Goal: Transaction & Acquisition: Book appointment/travel/reservation

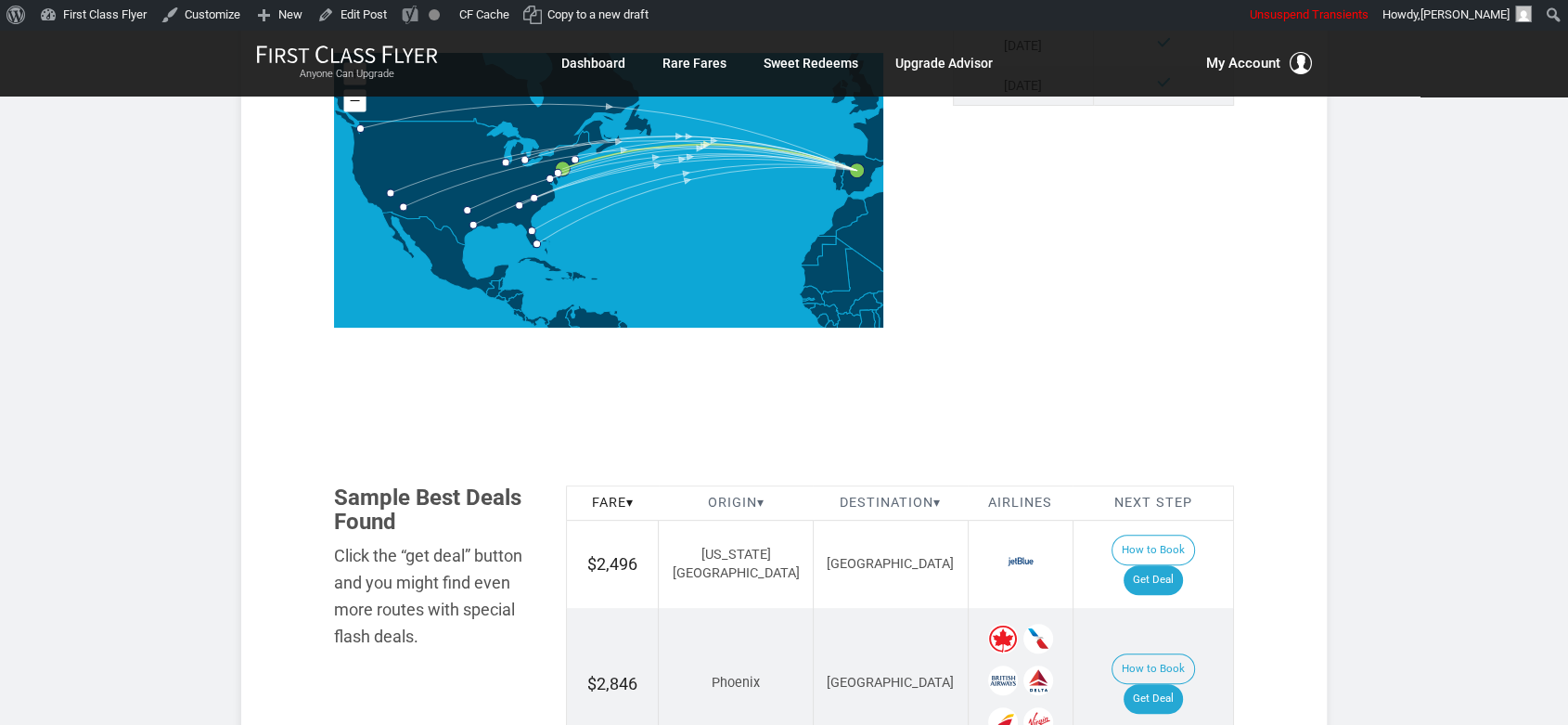
scroll to position [618, 0]
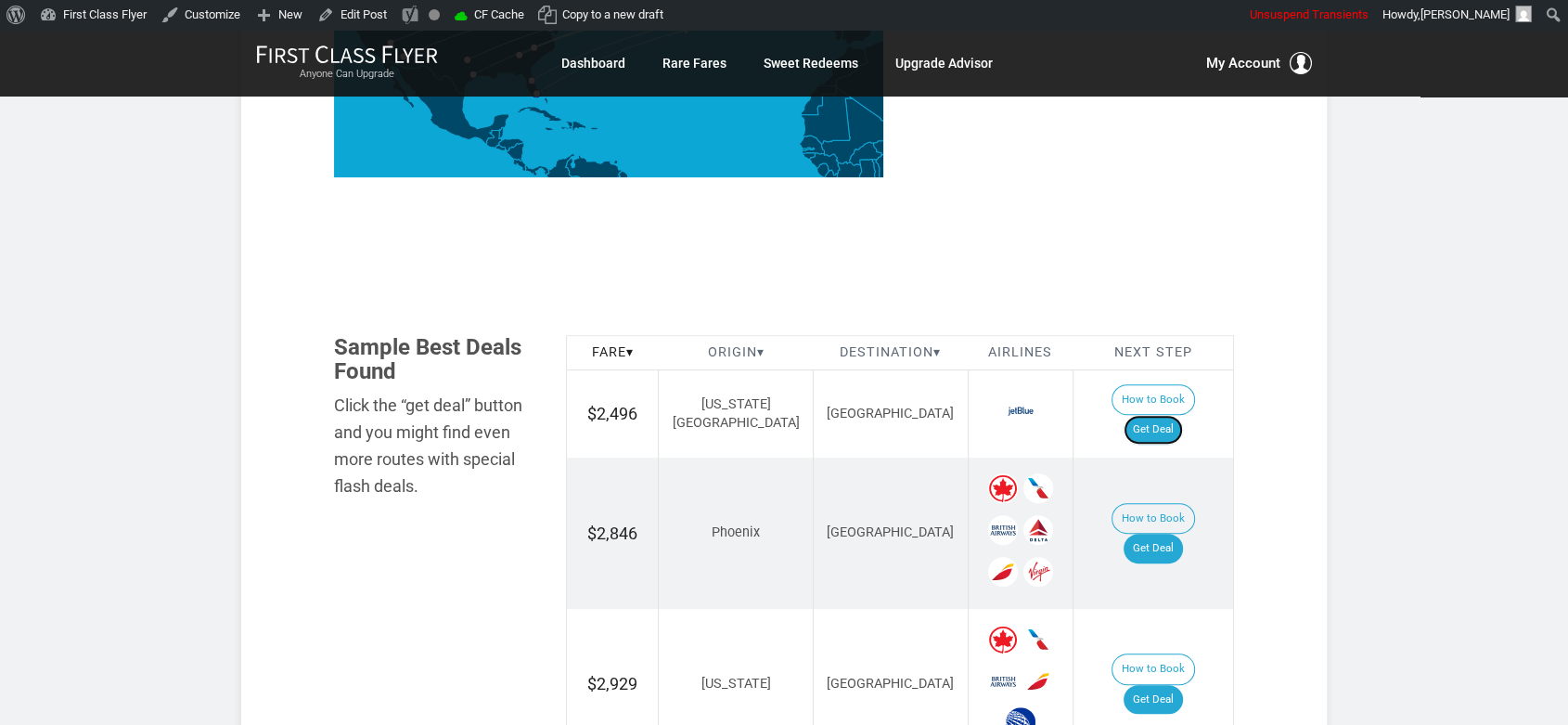
click at [1183, 415] on link "Get Deal" at bounding box center [1152, 429] width 59 height 30
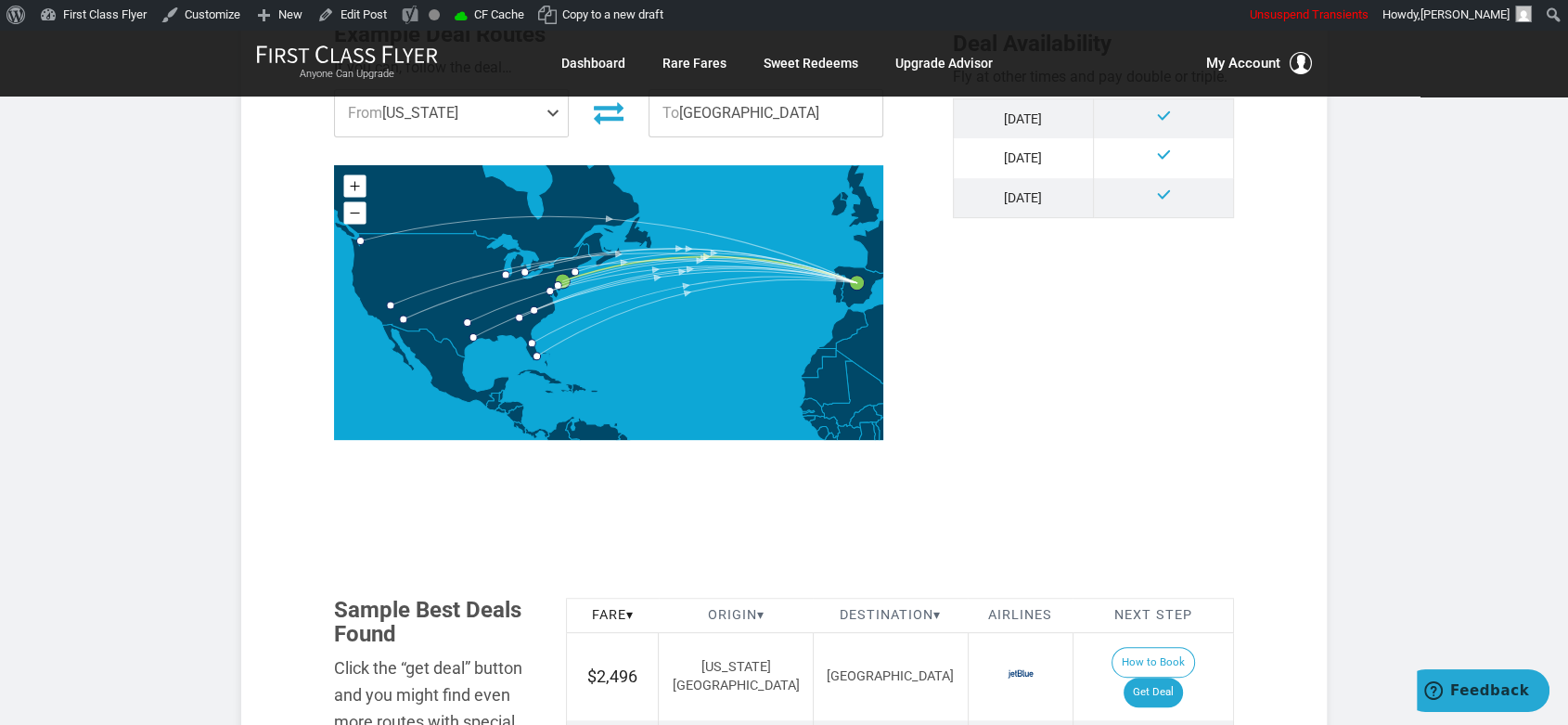
scroll to position [927, 0]
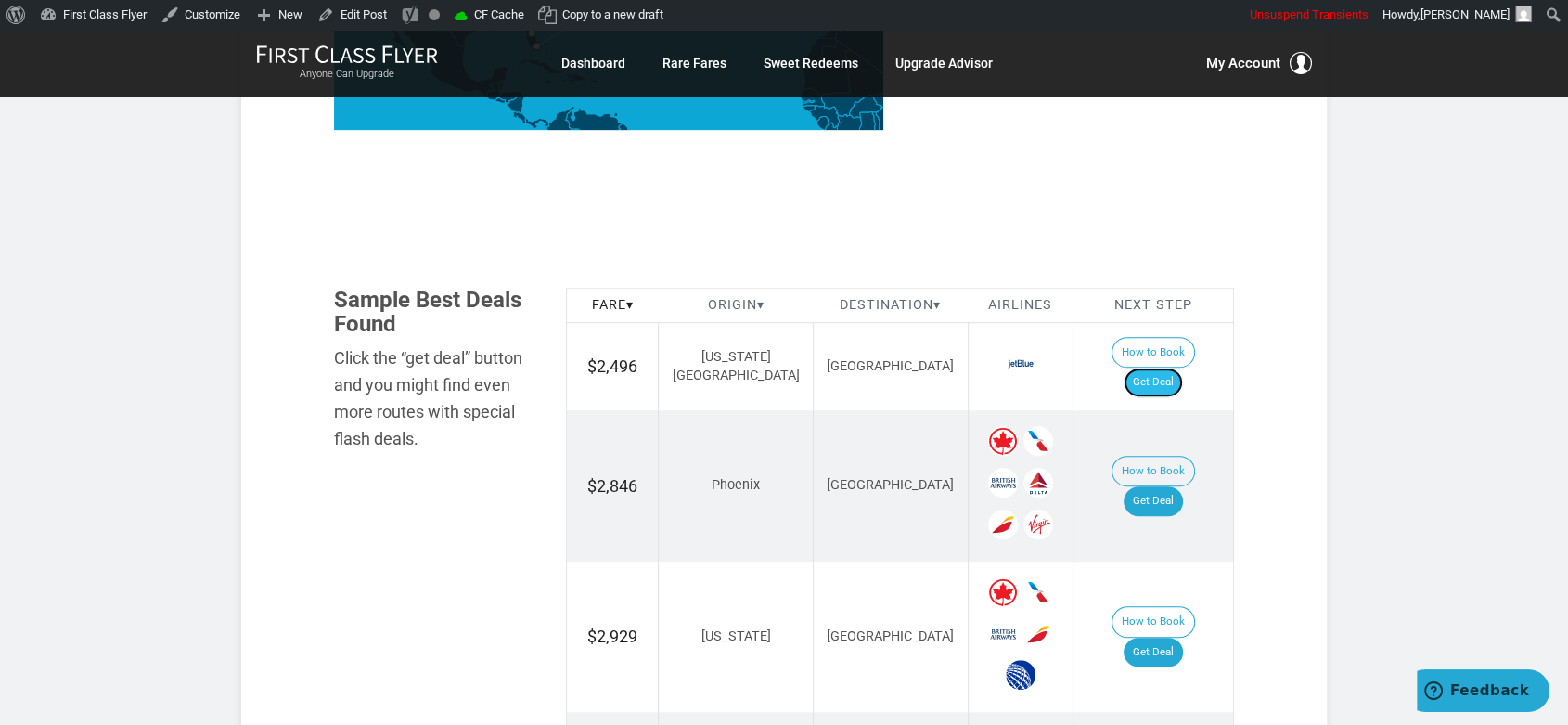
click at [1166, 368] on link "Get Deal" at bounding box center [1152, 382] width 59 height 30
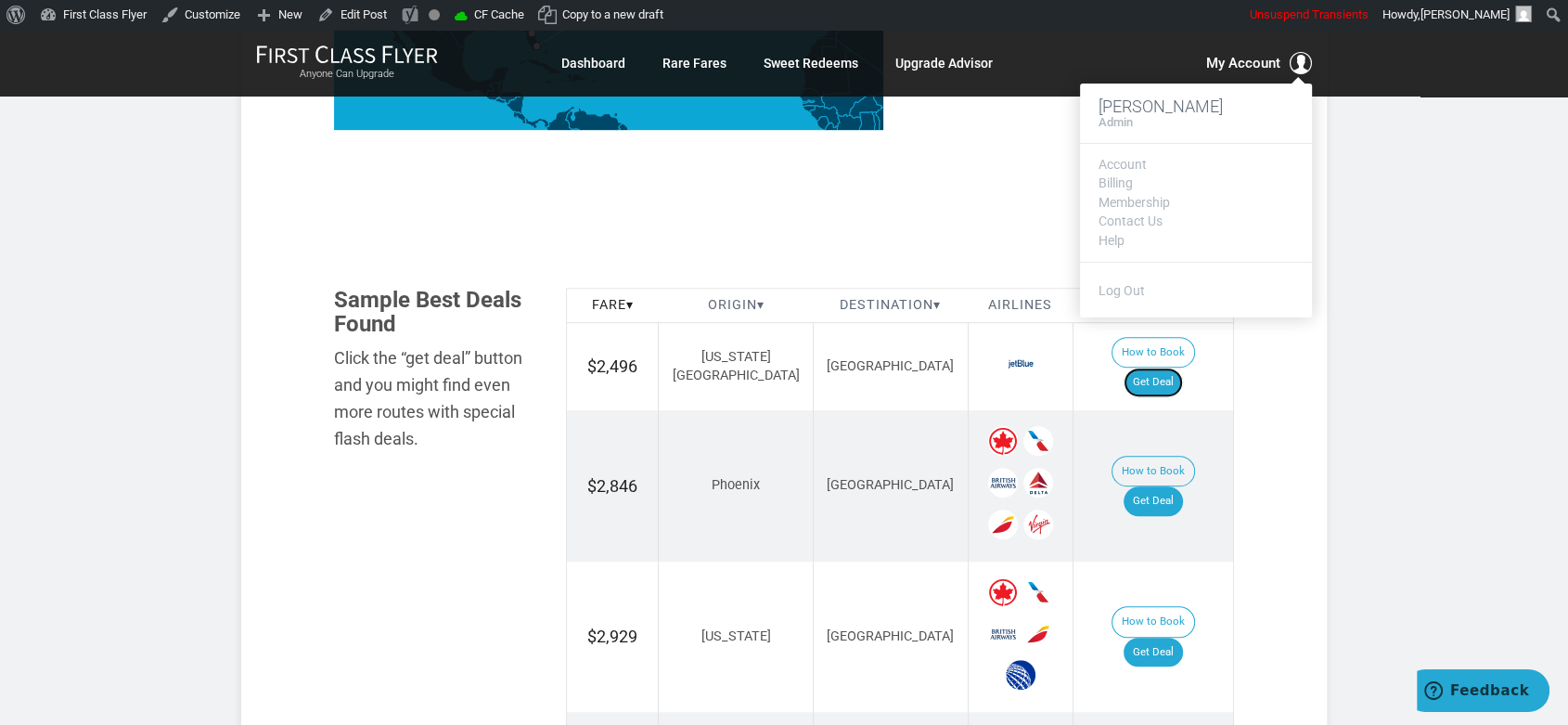
scroll to position [1031, 0]
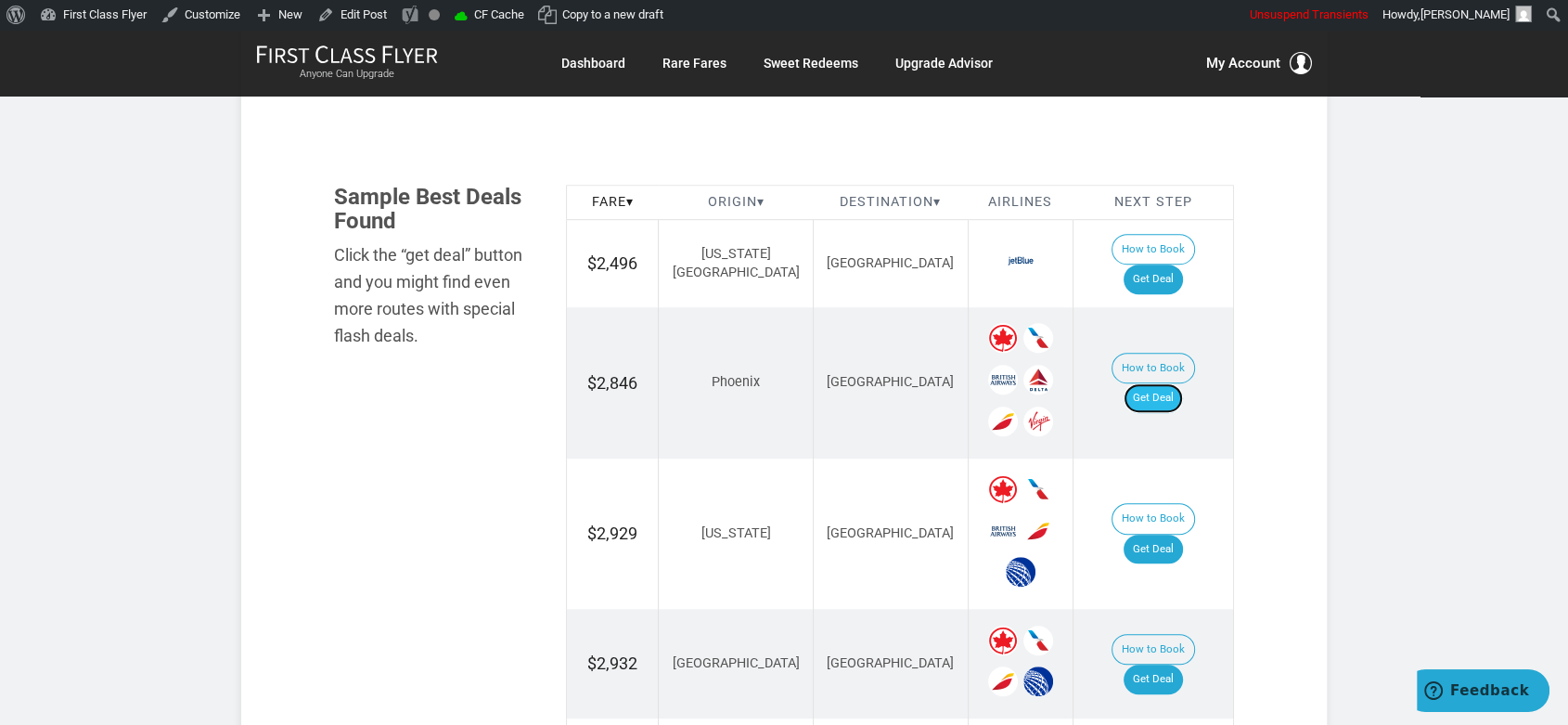
click at [1181, 383] on link "Get Deal" at bounding box center [1152, 398] width 59 height 30
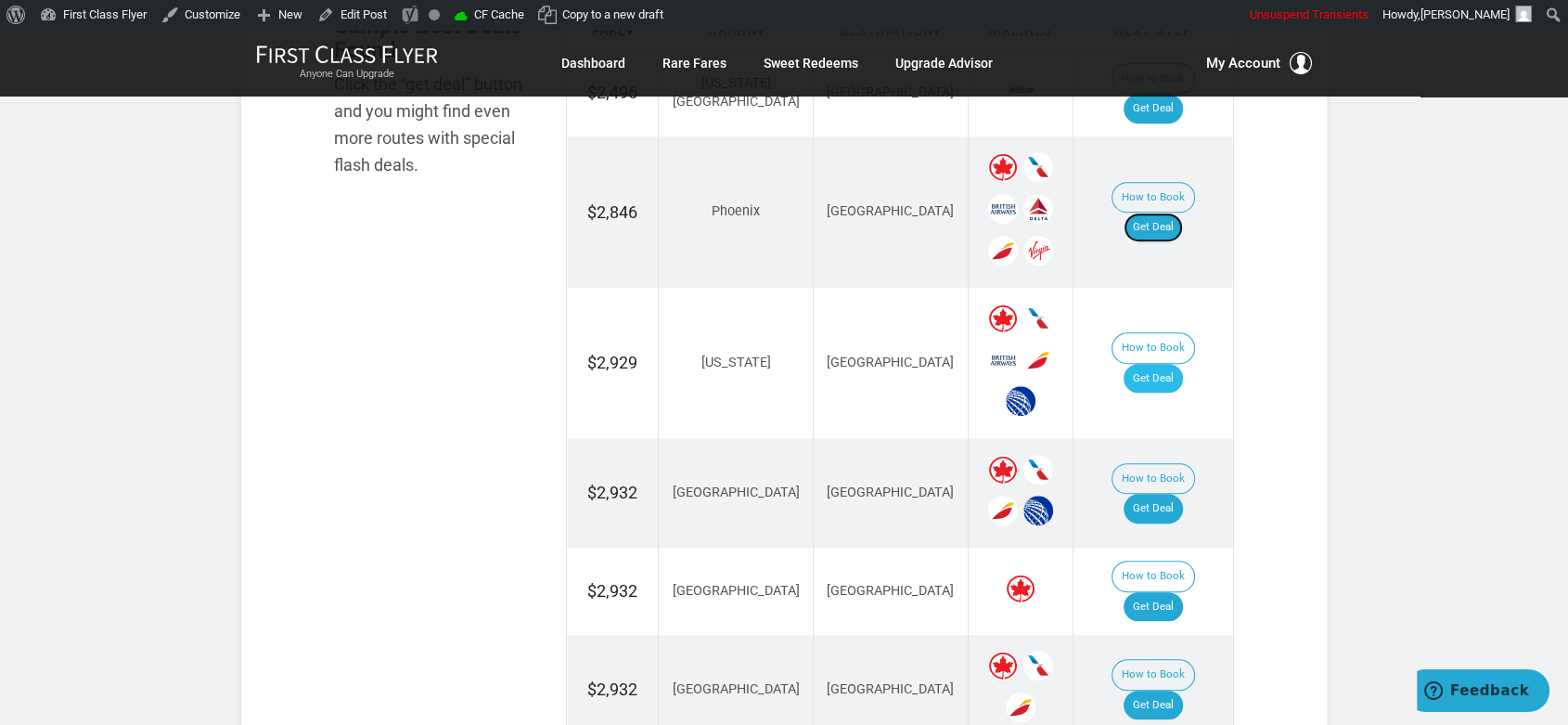
scroll to position [1237, 0]
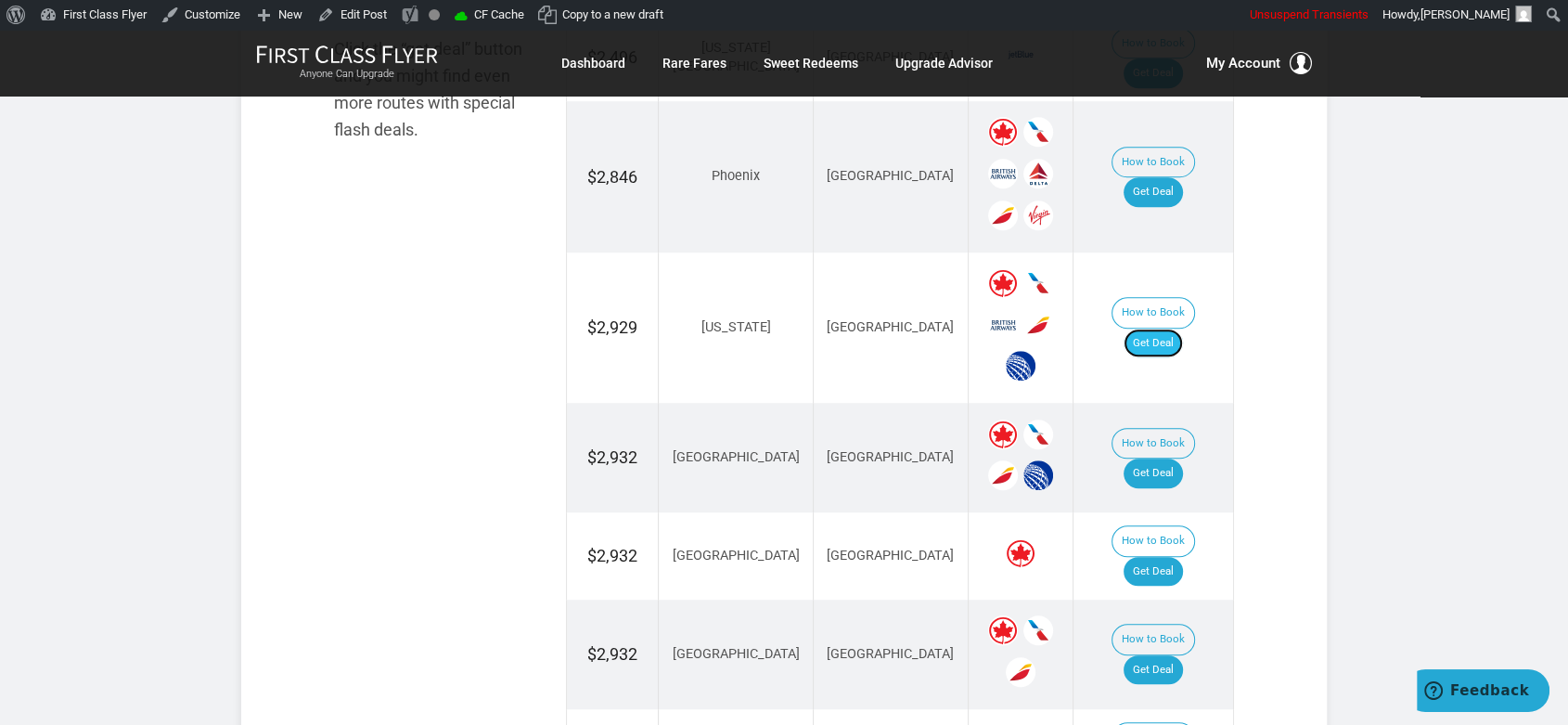
click at [1183, 328] on link "Get Deal" at bounding box center [1152, 343] width 59 height 30
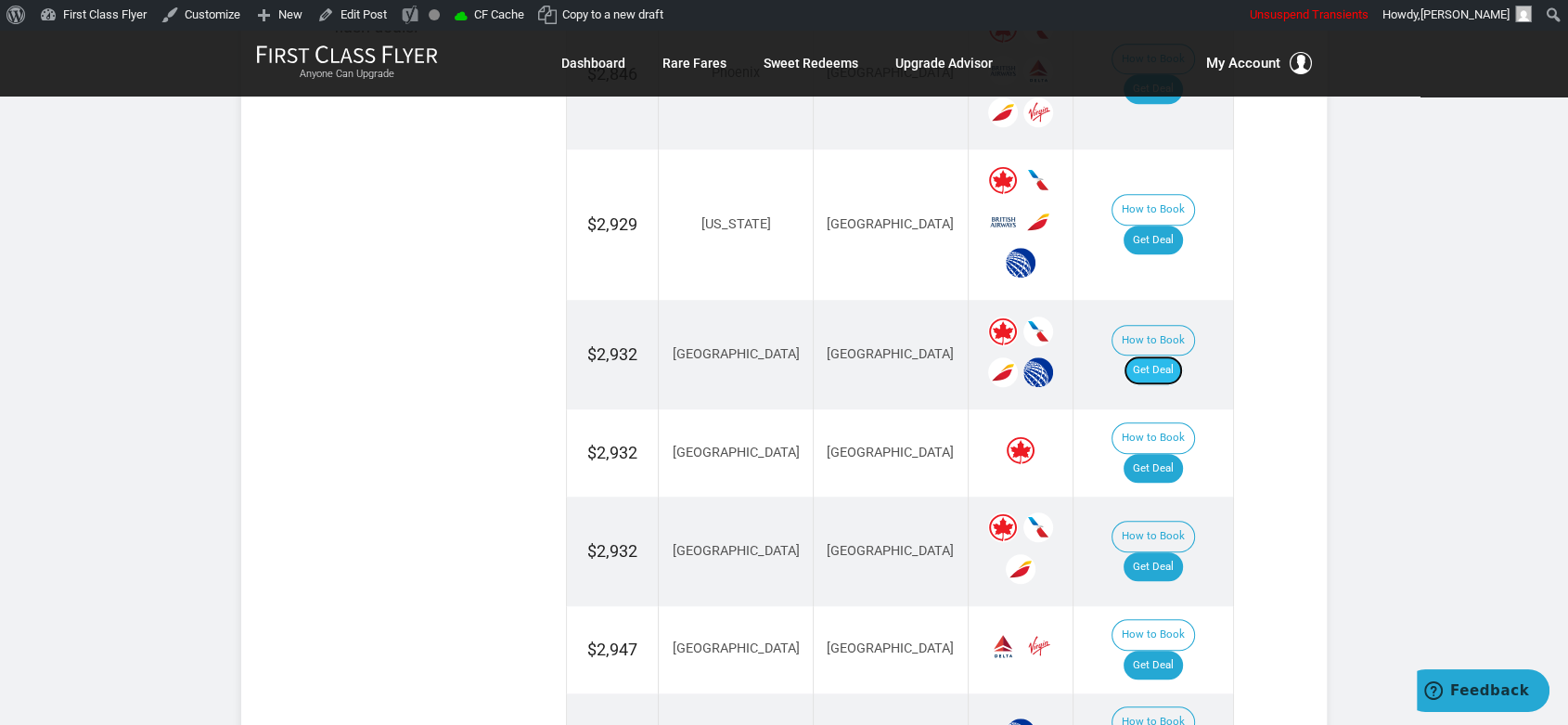
click at [1182, 355] on link "Get Deal" at bounding box center [1152, 370] width 59 height 30
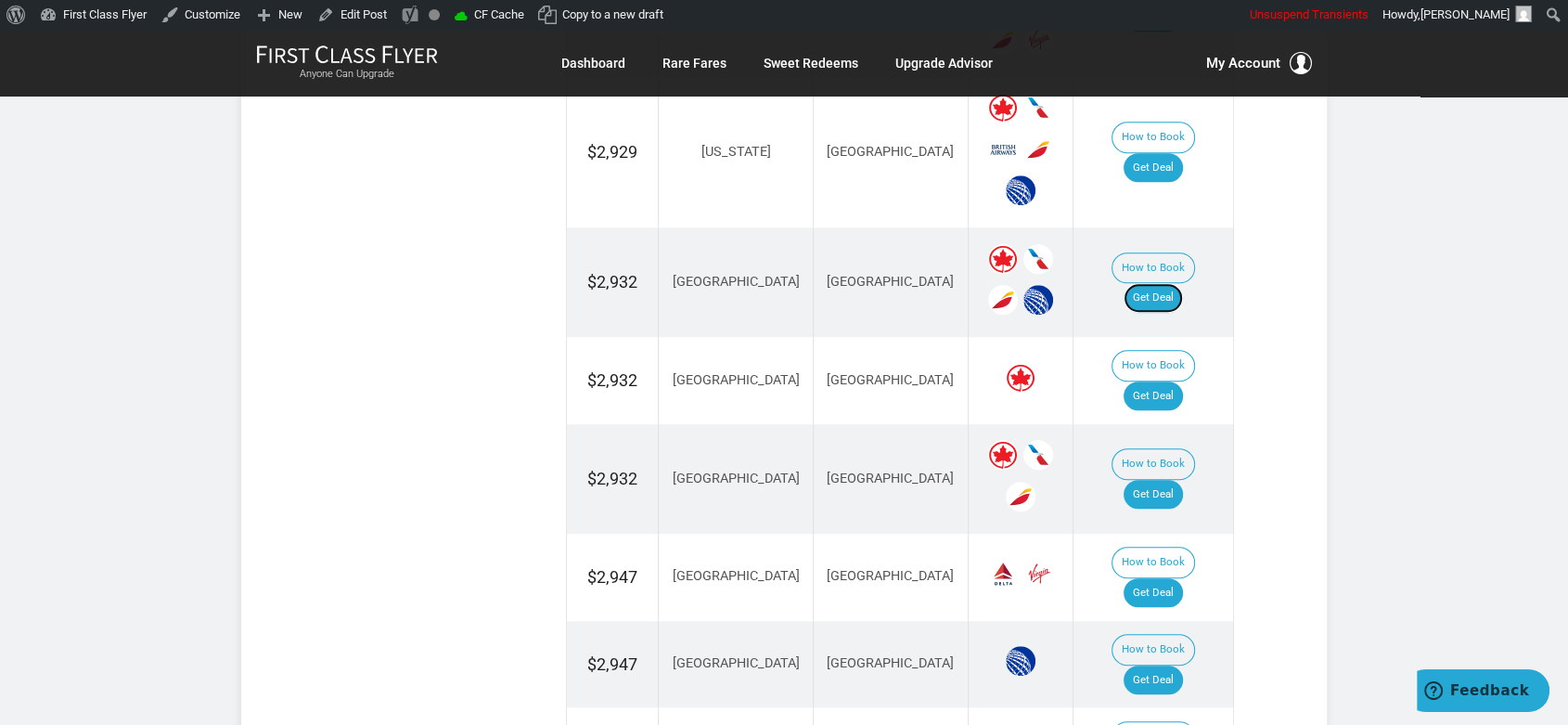
scroll to position [1442, 0]
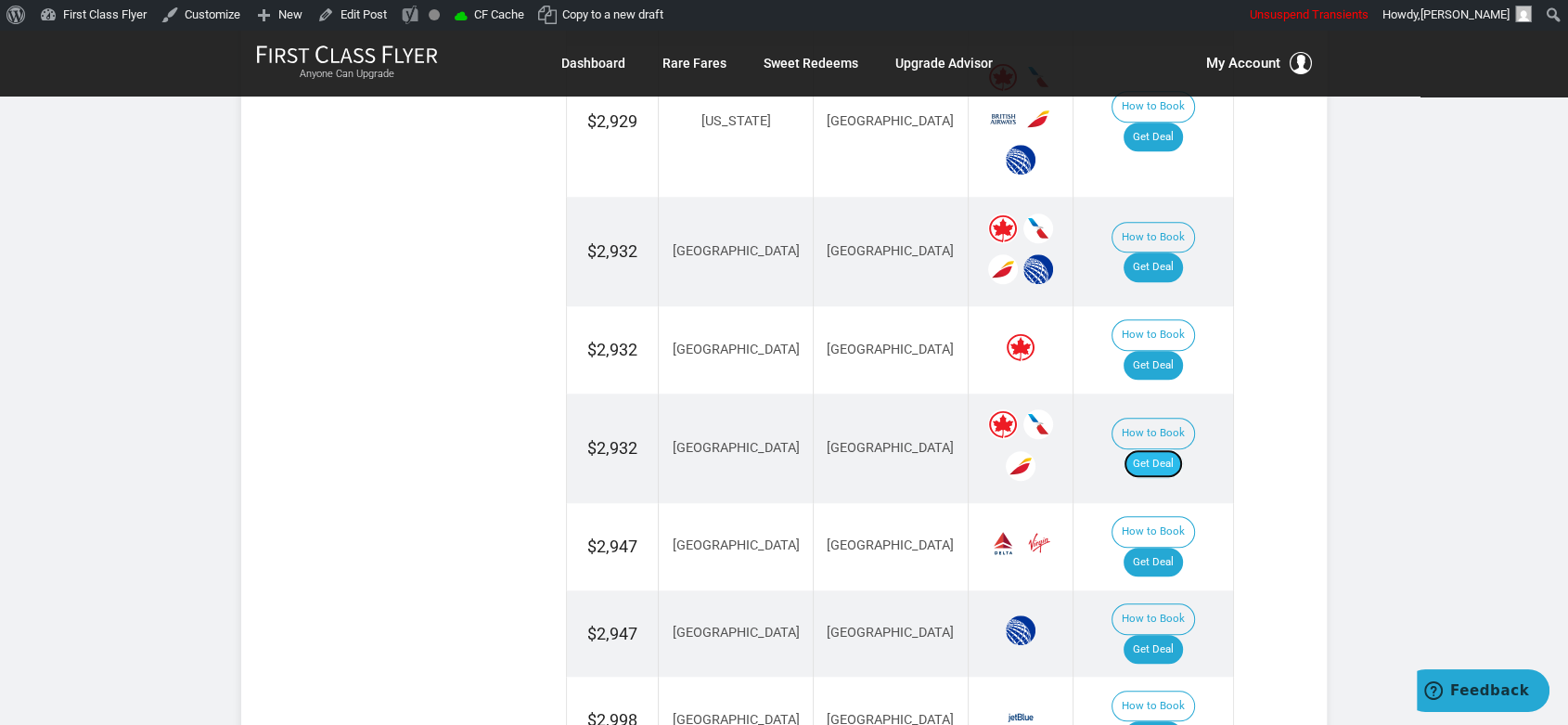
click at [1161, 449] on link "Get Deal" at bounding box center [1152, 463] width 59 height 30
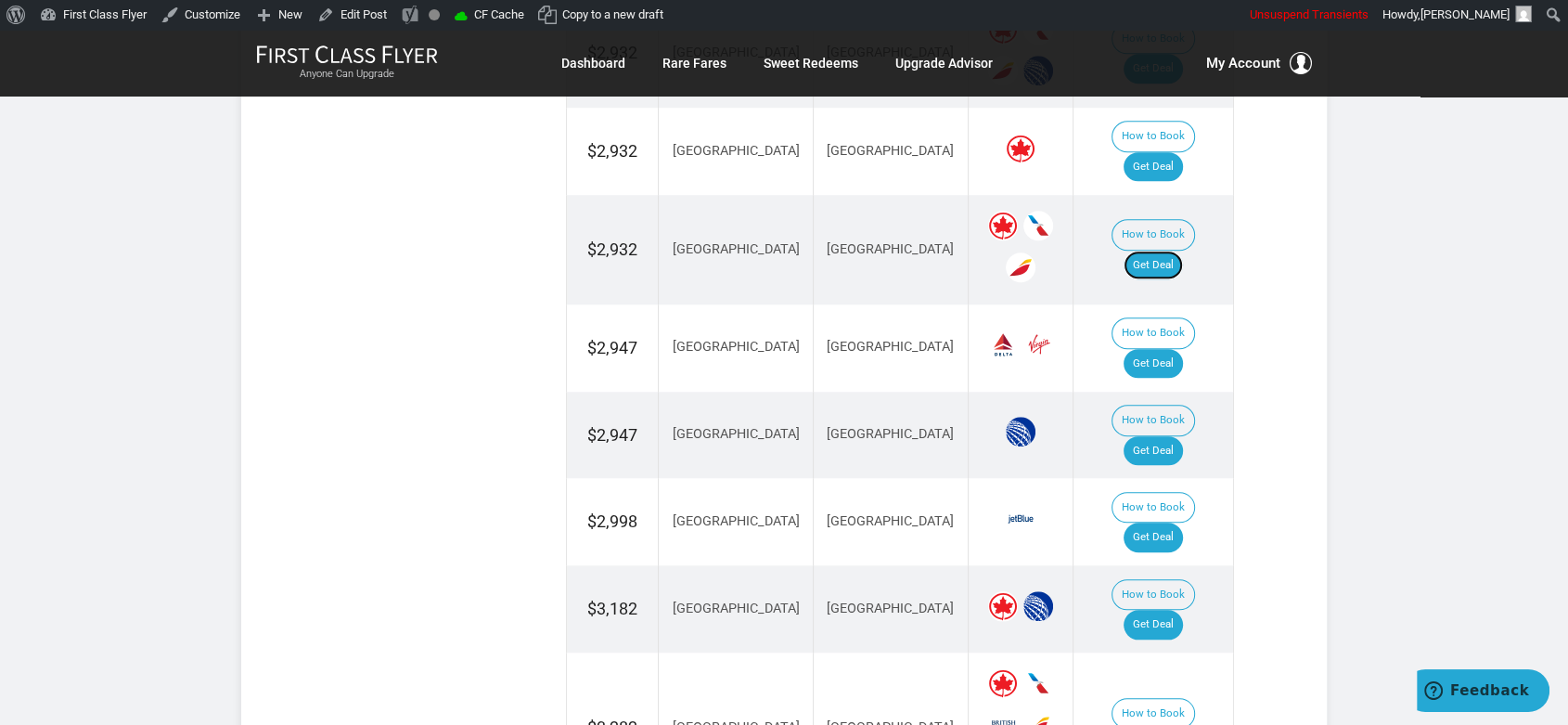
scroll to position [1649, 0]
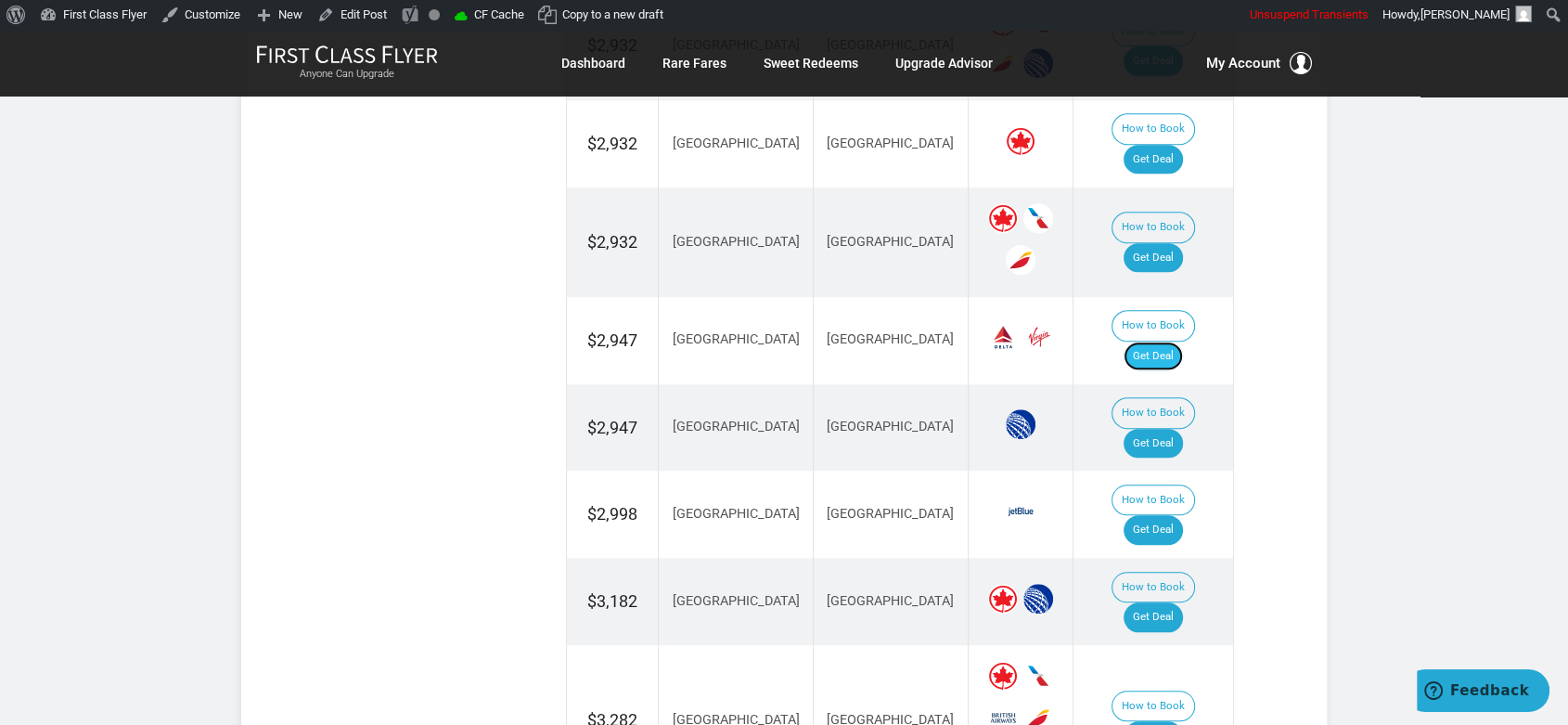
click at [1184, 342] on link "Get Deal" at bounding box center [1152, 356] width 59 height 30
click at [1164, 602] on link "Get Deal" at bounding box center [1152, 617] width 59 height 30
click at [1171, 515] on link "Get Deal" at bounding box center [1152, 529] width 59 height 30
click at [1158, 428] on link "Get Deal" at bounding box center [1152, 443] width 59 height 30
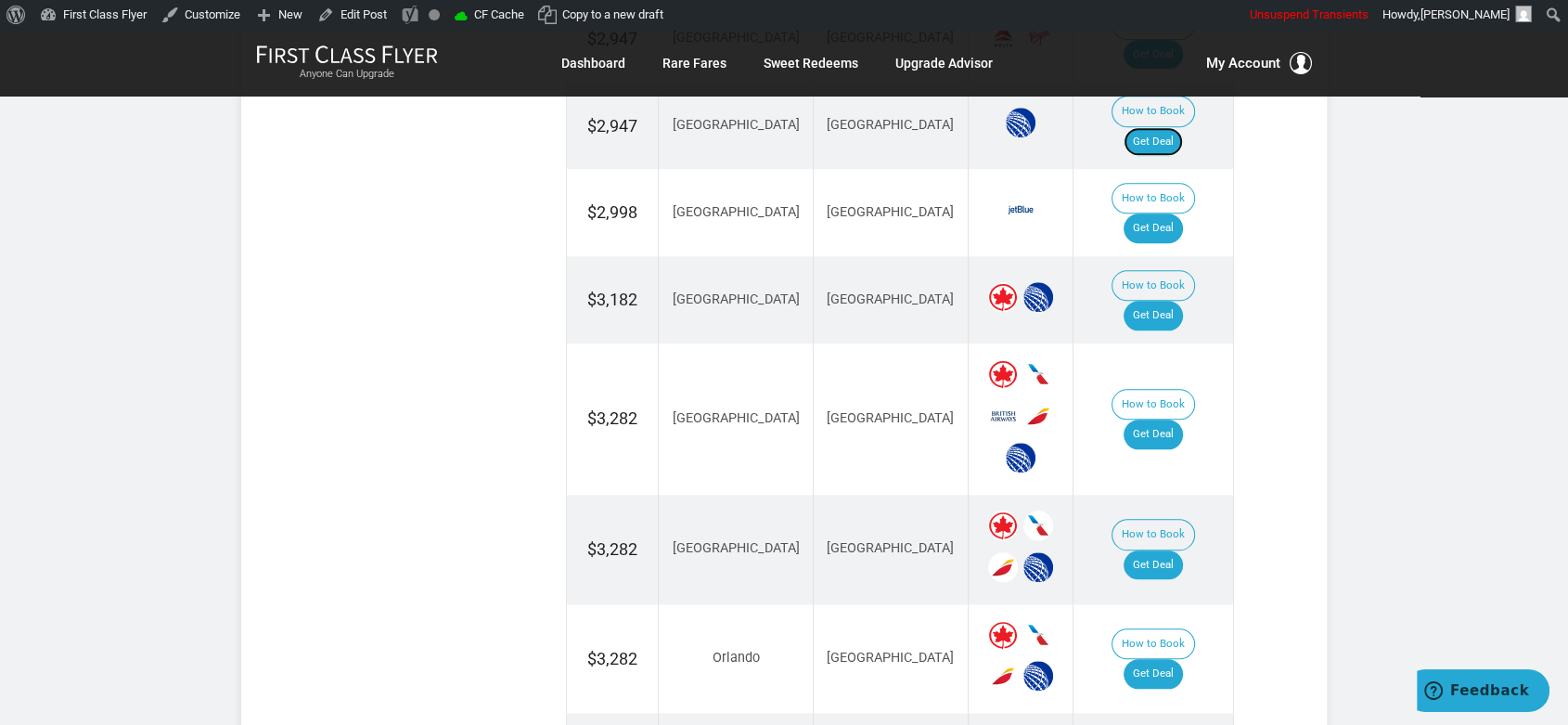
scroll to position [1958, 0]
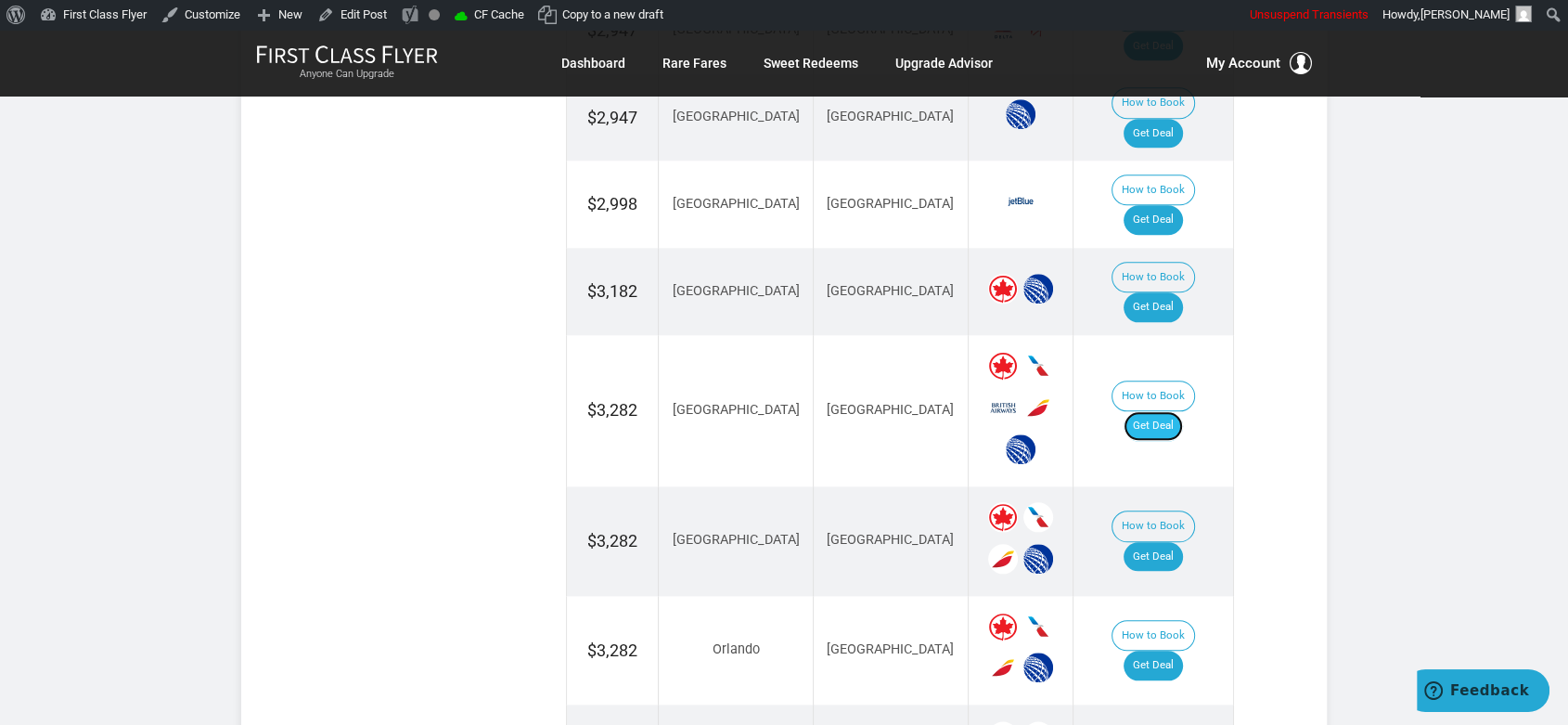
click at [1179, 411] on link "Get Deal" at bounding box center [1152, 425] width 59 height 30
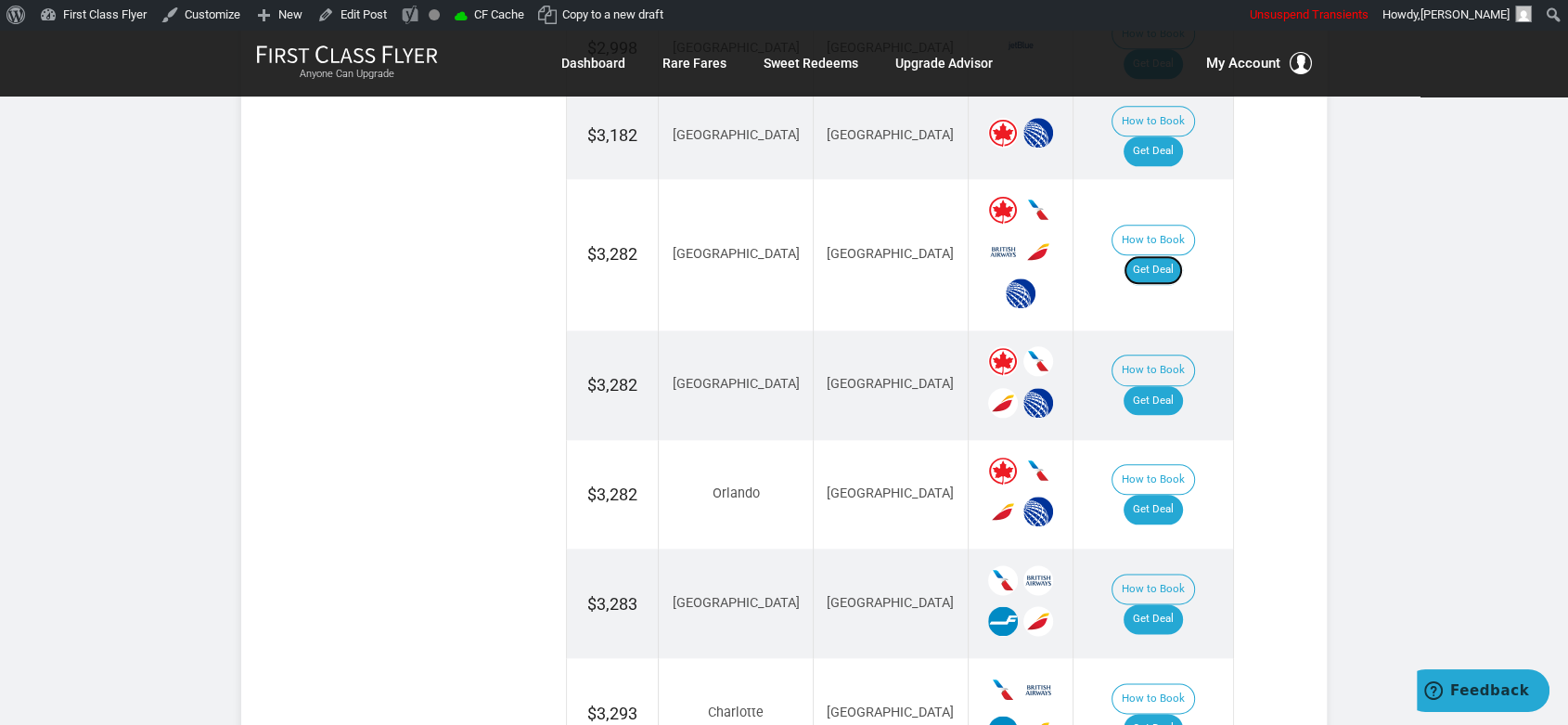
scroll to position [2164, 0]
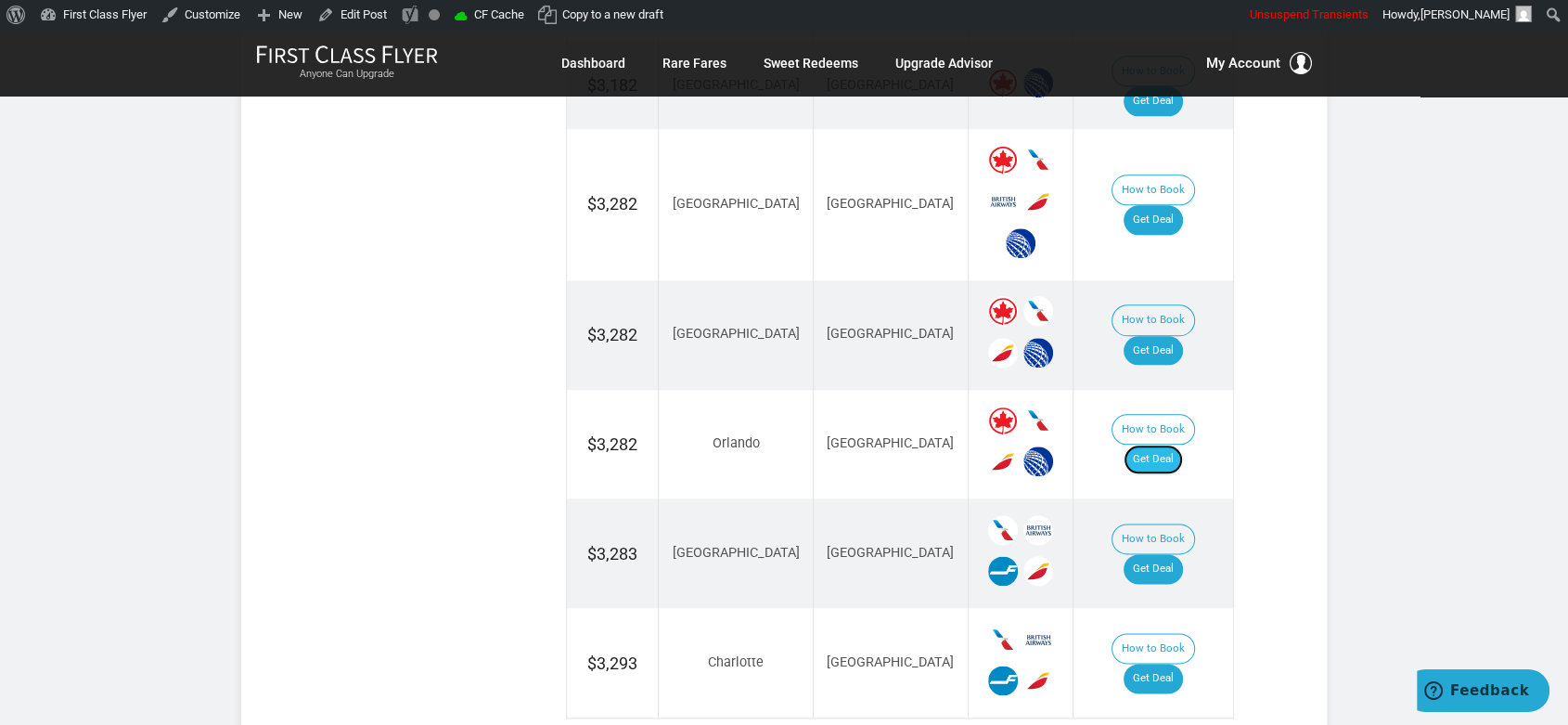
click at [1180, 445] on link "Get Deal" at bounding box center [1152, 459] width 59 height 30
click at [1168, 554] on link "Get Deal" at bounding box center [1152, 568] width 59 height 30
click at [1159, 554] on link "Get Deal" at bounding box center [1152, 568] width 59 height 30
click at [1158, 664] on link "Get Deal" at bounding box center [1152, 678] width 59 height 30
click at [1160, 554] on link "Get Deal" at bounding box center [1152, 568] width 59 height 30
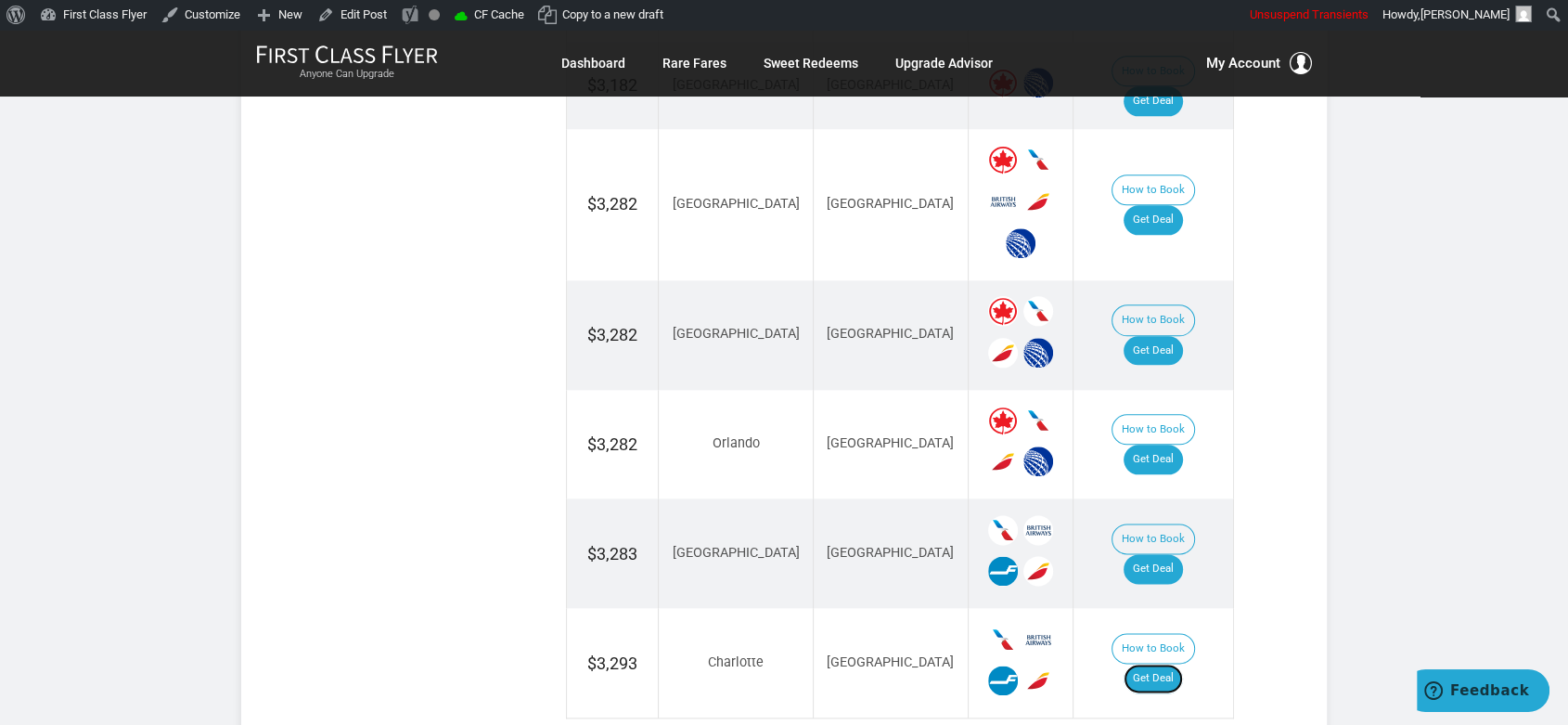
drag, startPoint x: 1171, startPoint y: 526, endPoint x: 1264, endPoint y: 518, distance: 93.3
click at [1171, 664] on link "Get Deal" at bounding box center [1152, 678] width 59 height 30
click at [1173, 554] on link "Get Deal" at bounding box center [1152, 568] width 59 height 30
drag, startPoint x: 1164, startPoint y: 188, endPoint x: 1180, endPoint y: 194, distance: 17.1
click at [1164, 336] on link "Get Deal" at bounding box center [1152, 350] width 59 height 30
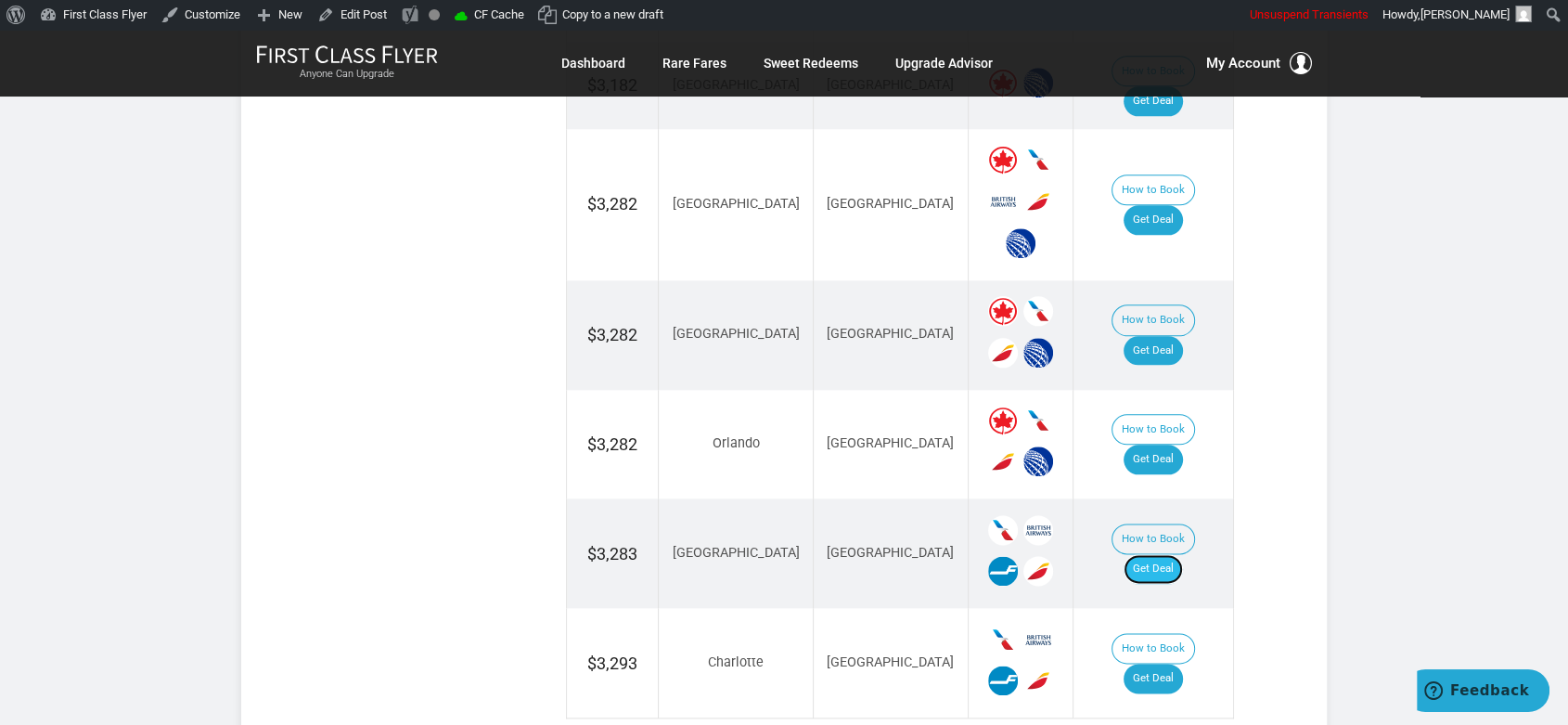
click at [1182, 554] on link "Get Deal" at bounding box center [1152, 568] width 59 height 30
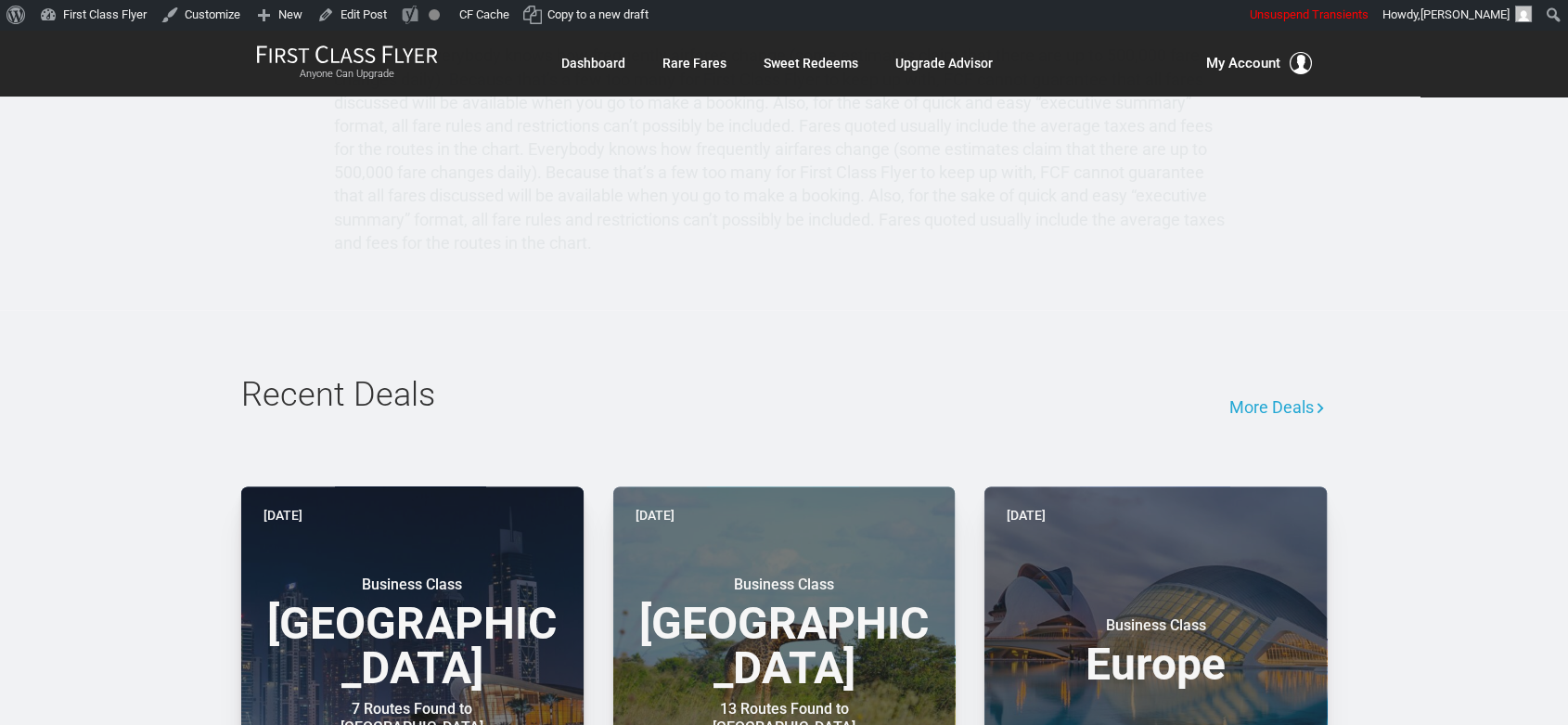
click at [1421, 392] on div "Recent Deals More Deals Today Business Class Middle East 7 Routes Found to Duba…" at bounding box center [784, 720] width 1568 height 821
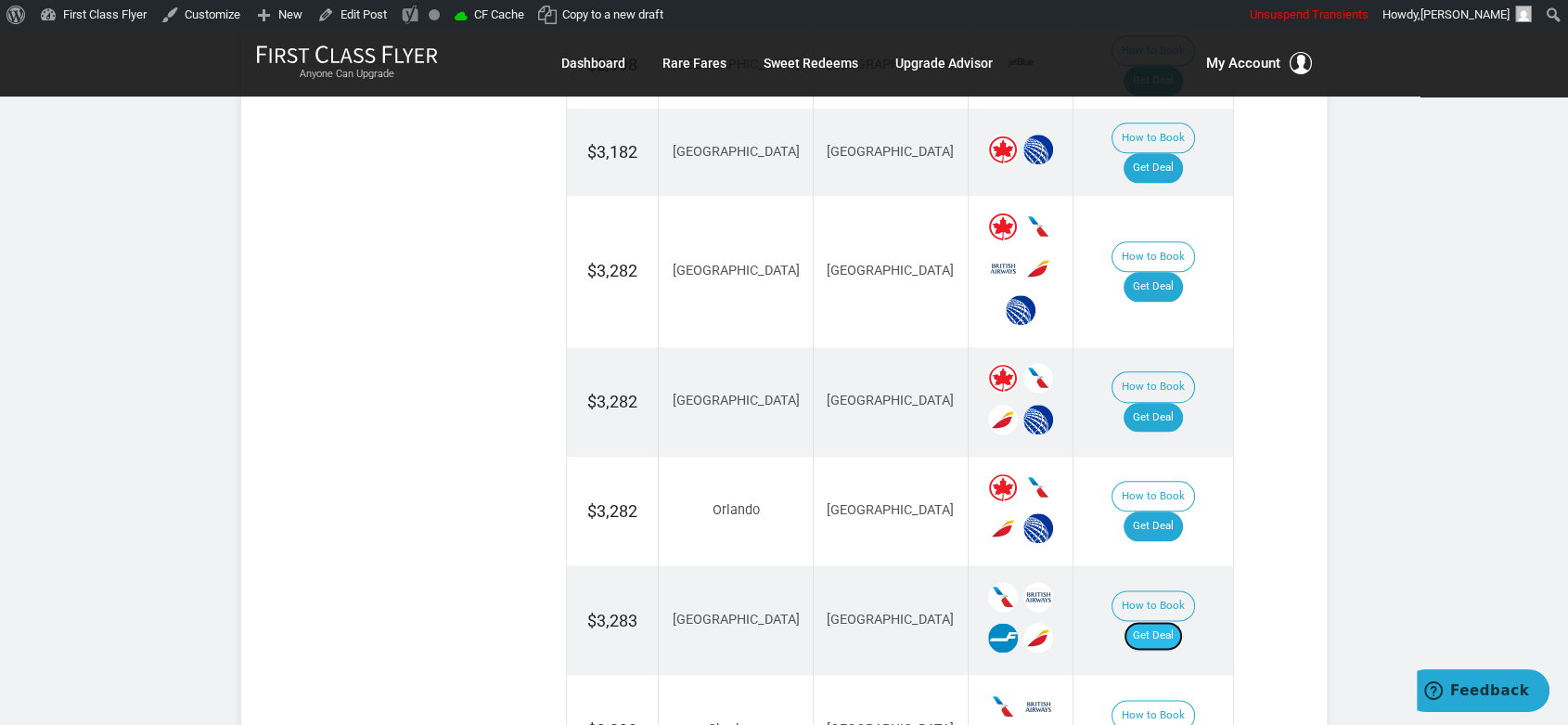
drag, startPoint x: 1171, startPoint y: 489, endPoint x: 1177, endPoint y: 474, distance: 16.2
click at [1171, 621] on link "Get Deal" at bounding box center [1152, 635] width 59 height 30
drag, startPoint x: 1184, startPoint y: 590, endPoint x: 1194, endPoint y: 577, distance: 16.4
